Goal: Use online tool/utility: Utilize a website feature to perform a specific function

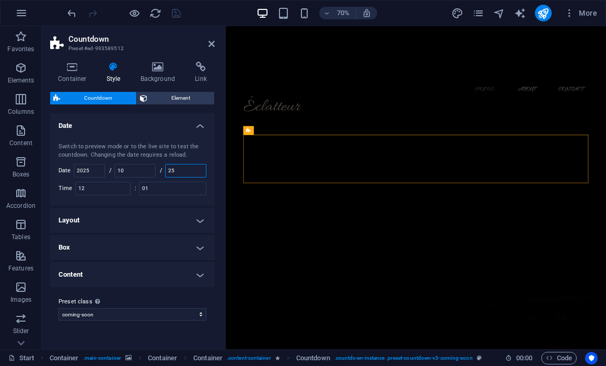
click at [190, 170] on input "25" at bounding box center [186, 171] width 40 height 13
click at [258, 129] on span "Countdown" at bounding box center [265, 131] width 22 height 4
click at [282, 132] on icon at bounding box center [284, 131] width 4 height 8
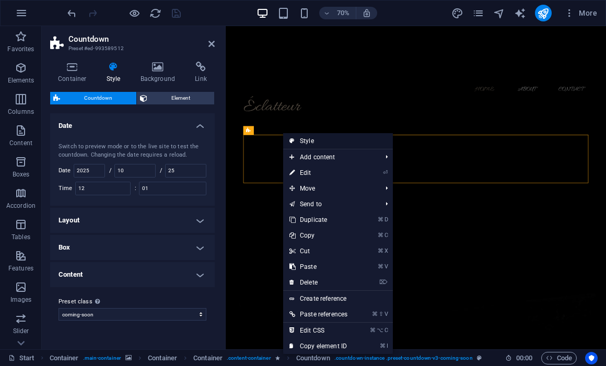
click at [310, 134] on link "Style" at bounding box center [338, 141] width 110 height 16
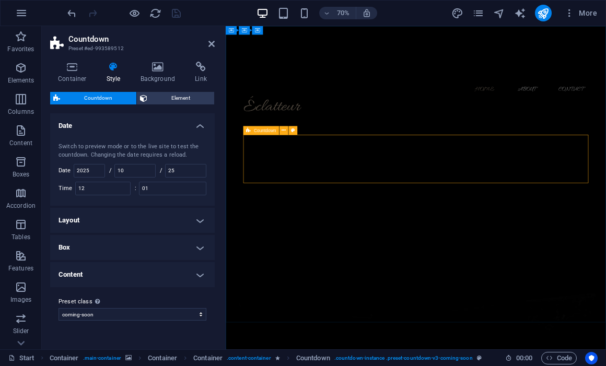
click at [273, 126] on div "Countdown" at bounding box center [261, 130] width 36 height 9
click at [250, 132] on icon at bounding box center [248, 130] width 5 height 9
click at [258, 132] on span "Countdown" at bounding box center [265, 131] width 22 height 4
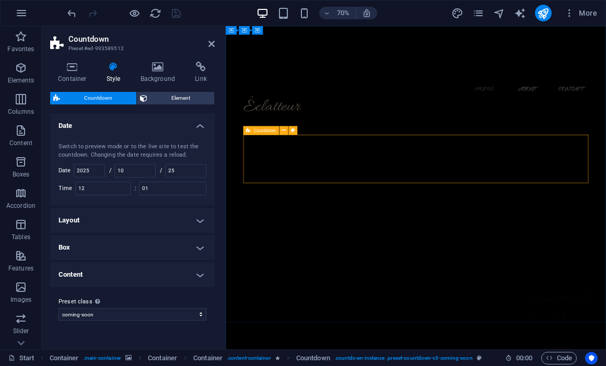
click at [258, 132] on span "Countdown" at bounding box center [265, 131] width 22 height 4
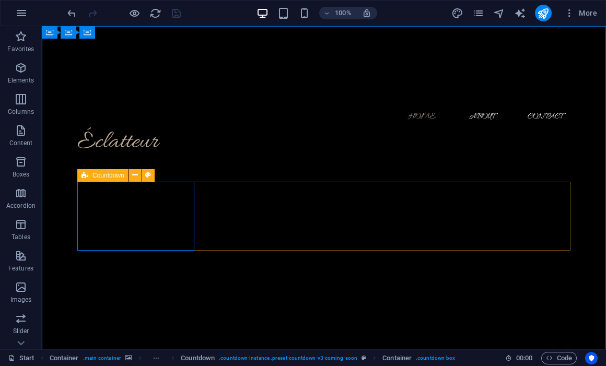
click at [89, 176] on div "Countdown" at bounding box center [102, 175] width 51 height 13
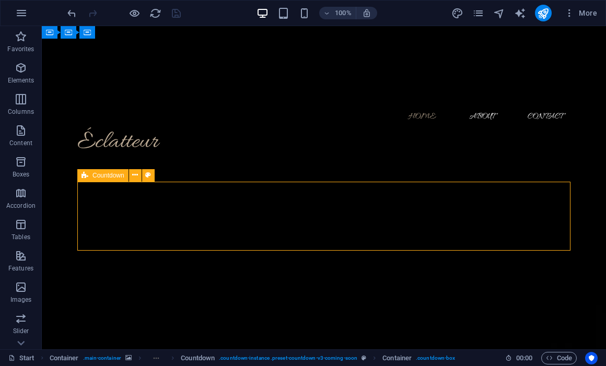
click at [89, 176] on div "Countdown" at bounding box center [102, 175] width 51 height 13
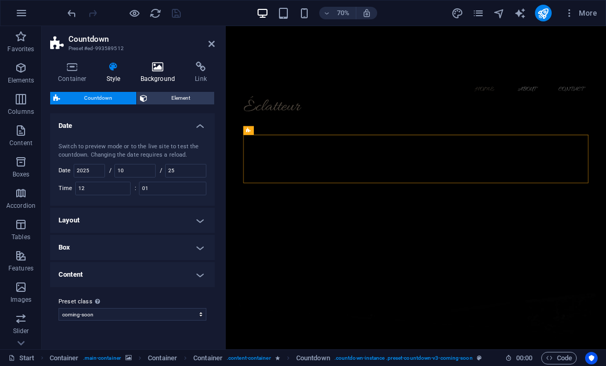
click at [169, 77] on h4 "Background" at bounding box center [160, 73] width 55 height 22
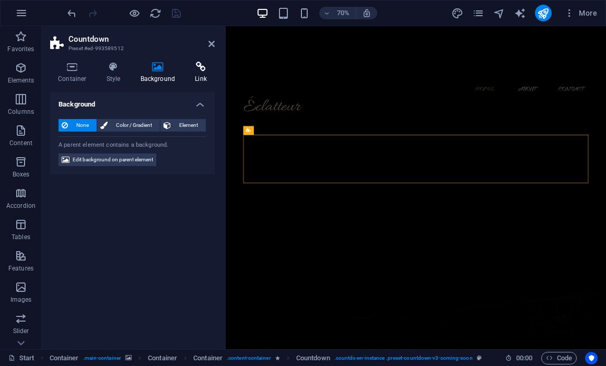
click at [199, 75] on h4 "Link" at bounding box center [201, 73] width 28 height 22
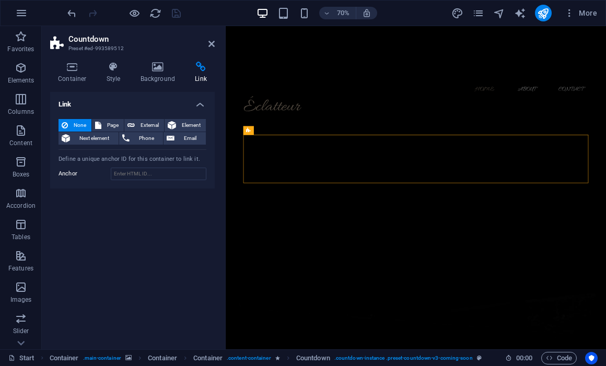
click at [75, 84] on div "Container Style Background Link Size Height Default px rem % vh vw Min. height …" at bounding box center [132, 202] width 165 height 280
click at [75, 81] on h4 "Container" at bounding box center [74, 73] width 49 height 22
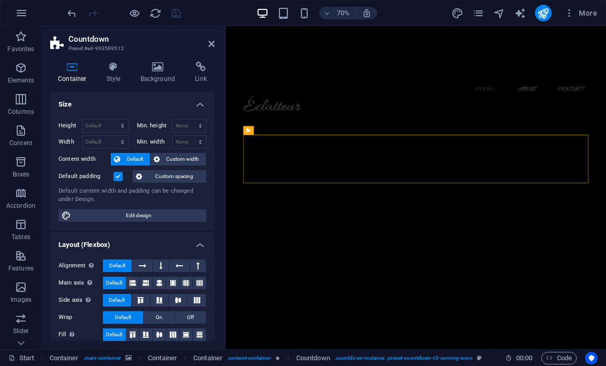
click at [102, 84] on div "Container Style Background Link Size Height Default px rem % vh vw Min. height …" at bounding box center [132, 202] width 165 height 280
click at [160, 8] on icon "reload" at bounding box center [155, 13] width 12 height 12
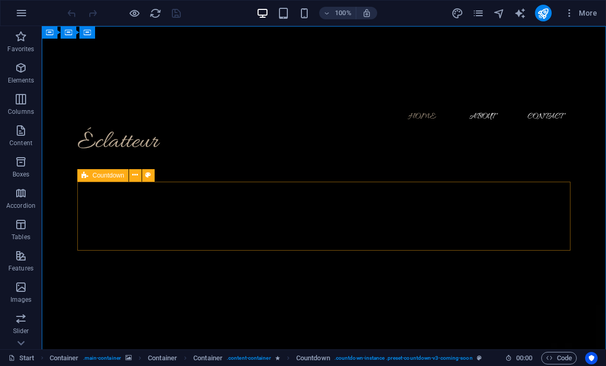
click at [91, 171] on div "Countdown" at bounding box center [102, 175] width 51 height 13
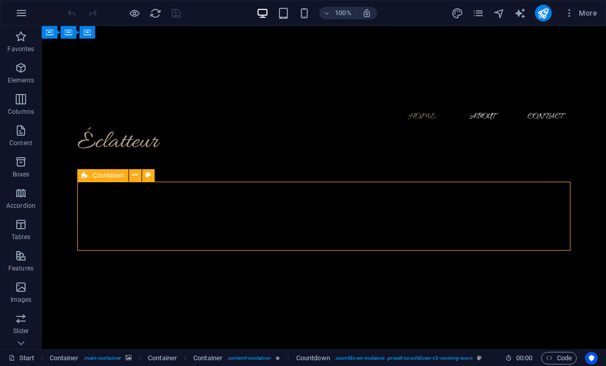
click at [91, 171] on div "Countdown" at bounding box center [102, 175] width 51 height 13
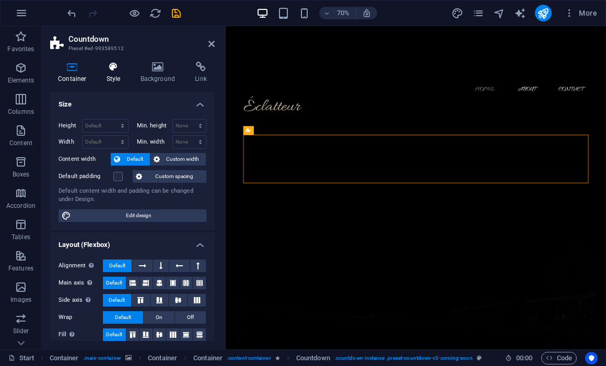
click at [119, 68] on icon at bounding box center [114, 67] width 30 height 10
